Goal: Find contact information: Find contact information

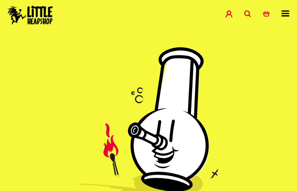
type input "yImkcrnTSdWTzOiN"
type input "[EMAIL_ADDRESS][DOMAIN_NAME]"
type input "QYukwNYEcQf"
type input "[EMAIL_ADDRESS][DOMAIN_NAME]"
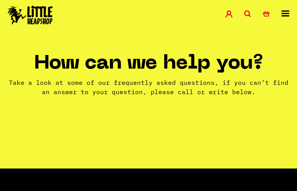
type input "tWRsMqSlUwTGqgn"
type input "[EMAIL_ADDRESS][DOMAIN_NAME]"
